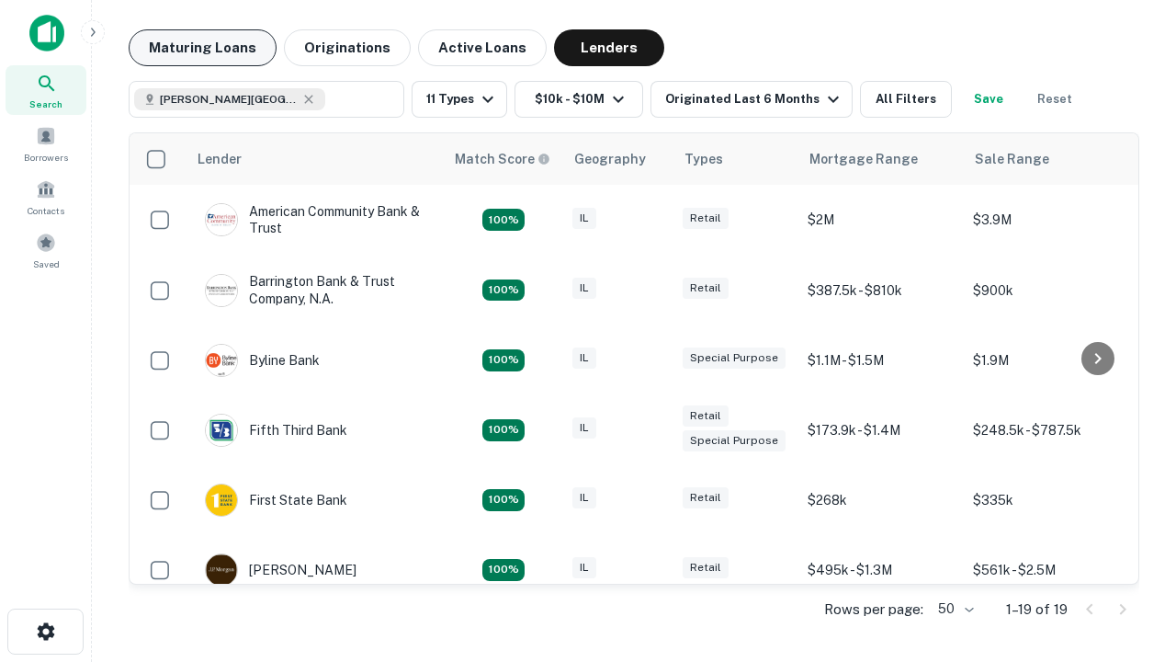
click at [202, 48] on button "Maturing Loans" at bounding box center [203, 47] width 148 height 37
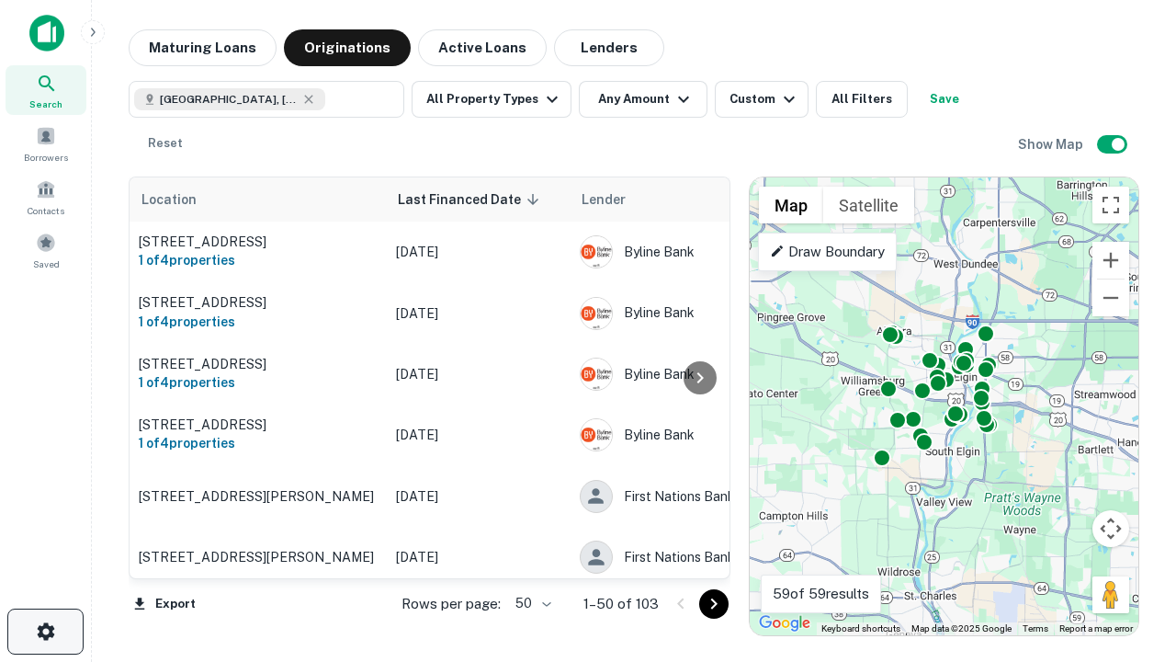
click at [45, 631] on icon "button" at bounding box center [46, 631] width 22 height 22
